Goal: Information Seeking & Learning: Learn about a topic

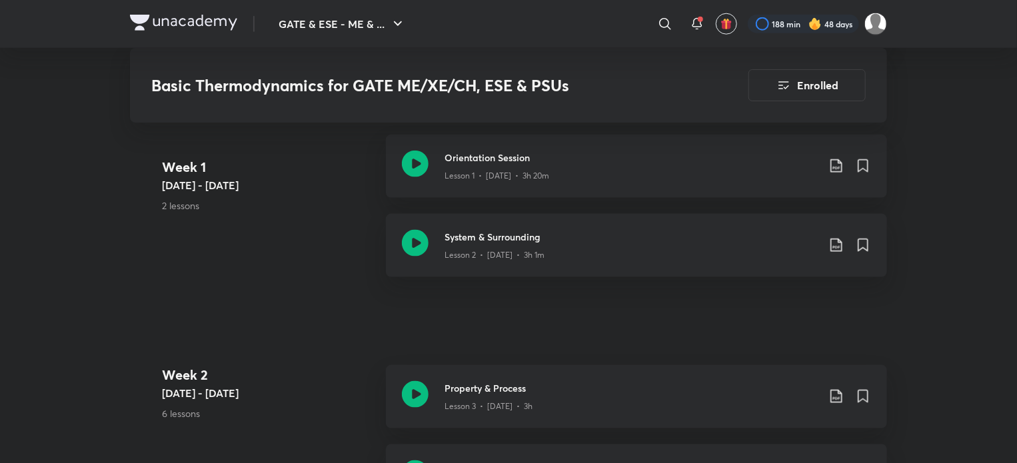
scroll to position [482, 0]
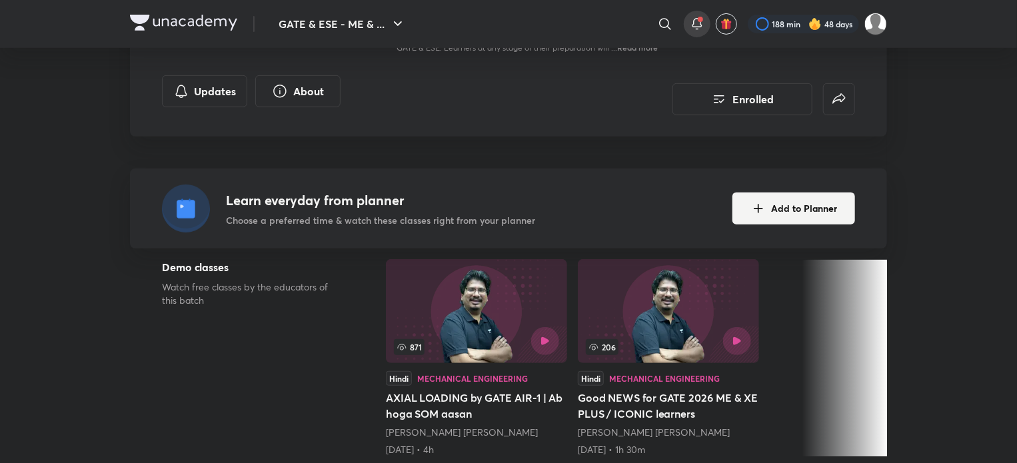
scroll to position [248, 0]
